Goal: Information Seeking & Learning: Learn about a topic

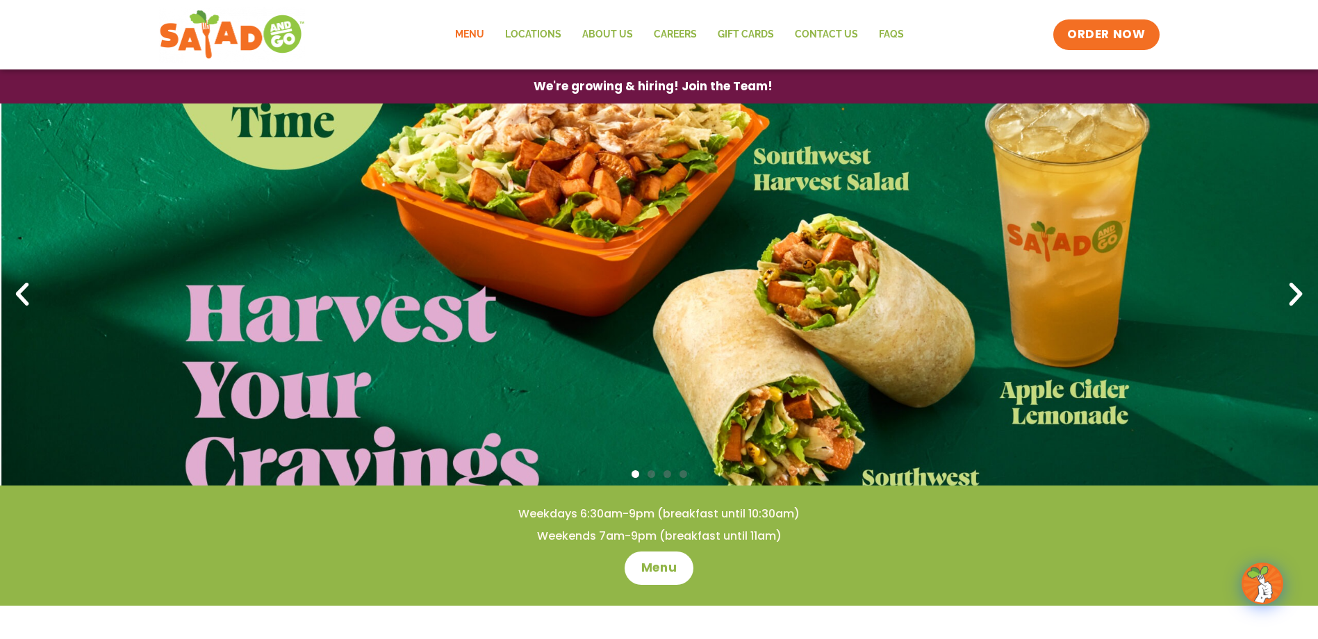
click at [481, 33] on link "Menu" at bounding box center [470, 35] width 50 height 32
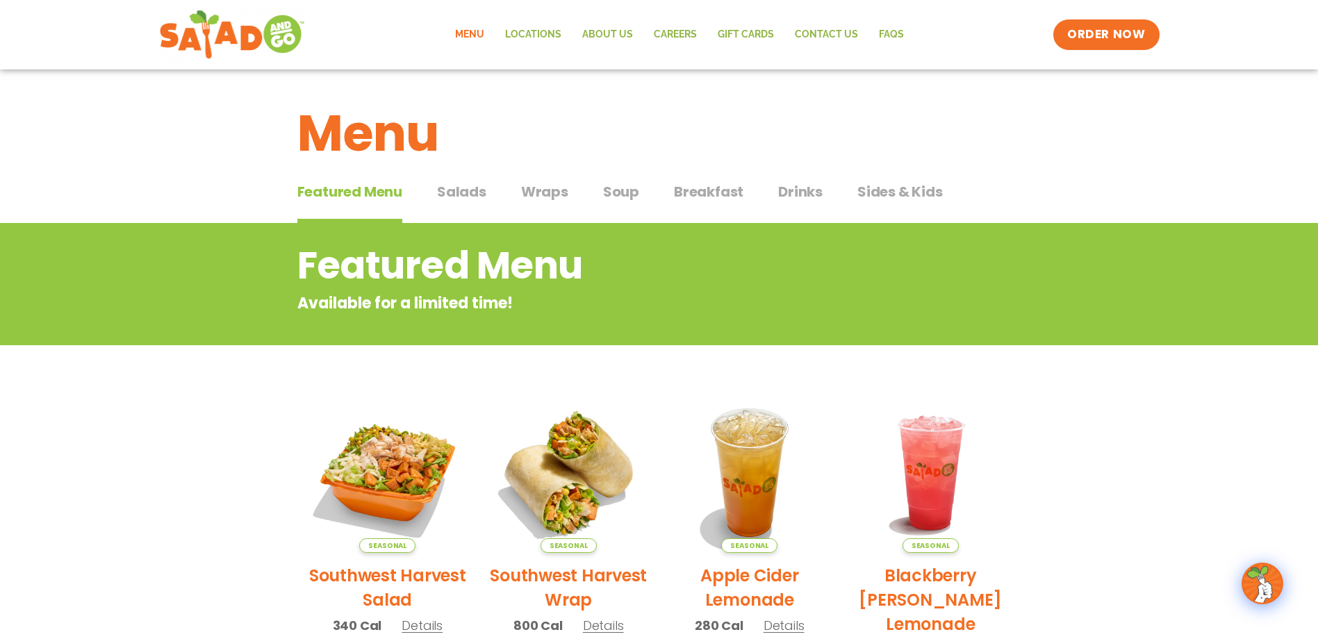
click at [608, 195] on span "Soup" at bounding box center [621, 191] width 36 height 21
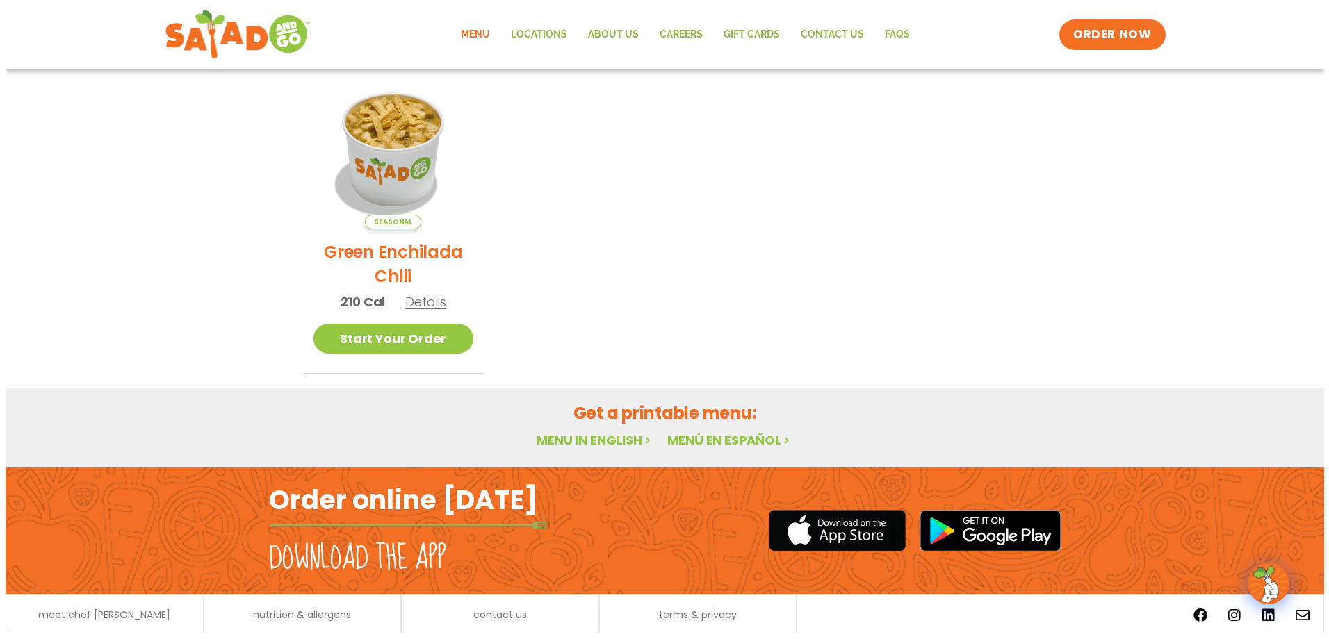
scroll to position [388, 0]
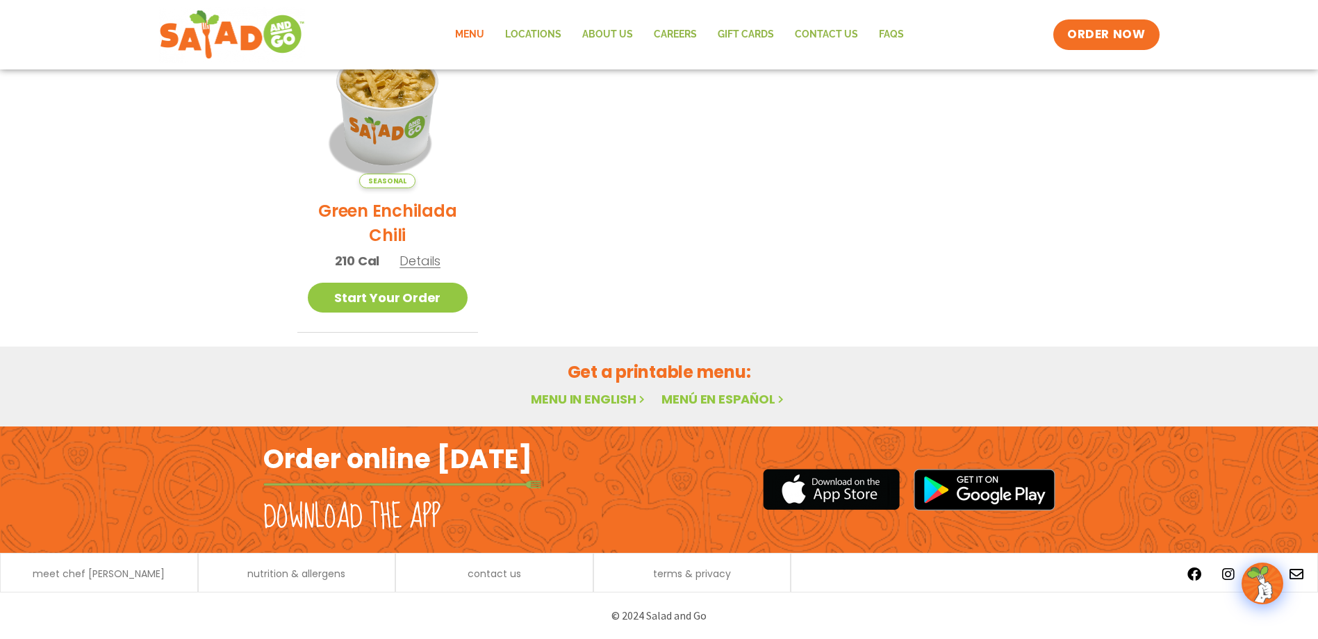
click at [418, 270] on p "210 Cal Details" at bounding box center [388, 261] width 106 height 19
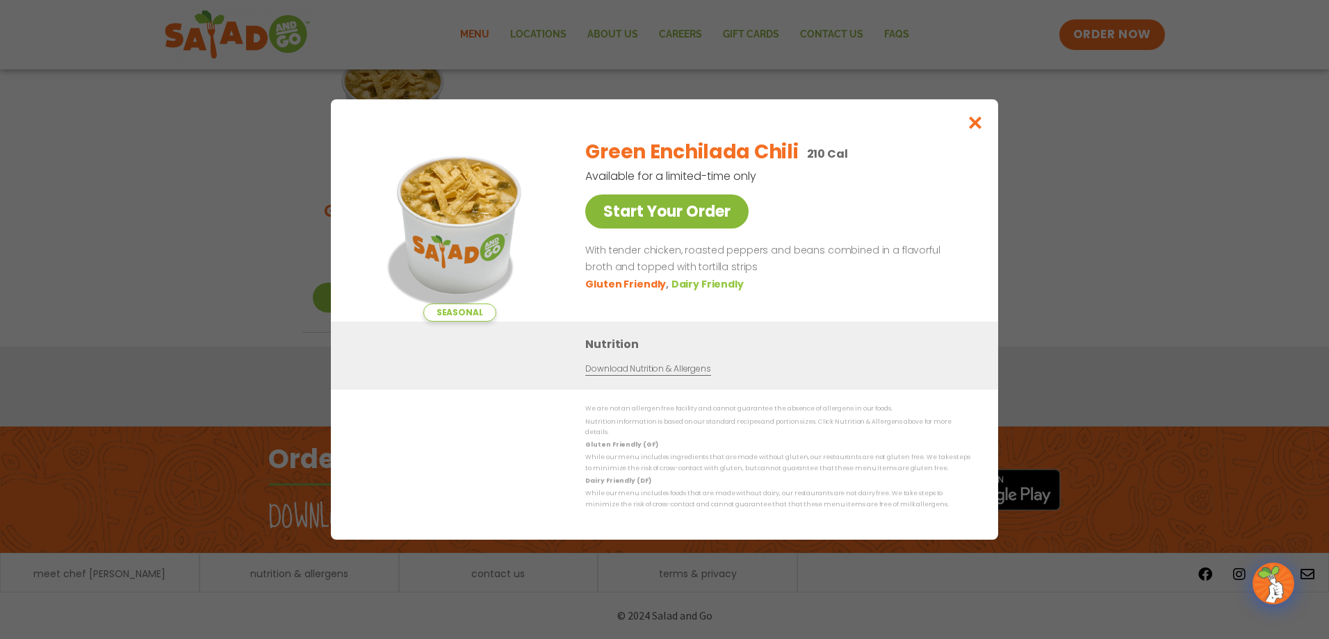
click at [647, 215] on link "Start Your Order" at bounding box center [666, 212] width 163 height 34
